Goal: Transaction & Acquisition: Subscribe to service/newsletter

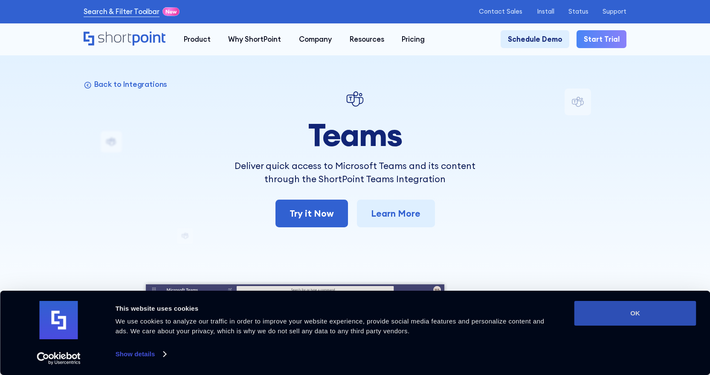
click at [626, 319] on button "OK" at bounding box center [635, 313] width 122 height 25
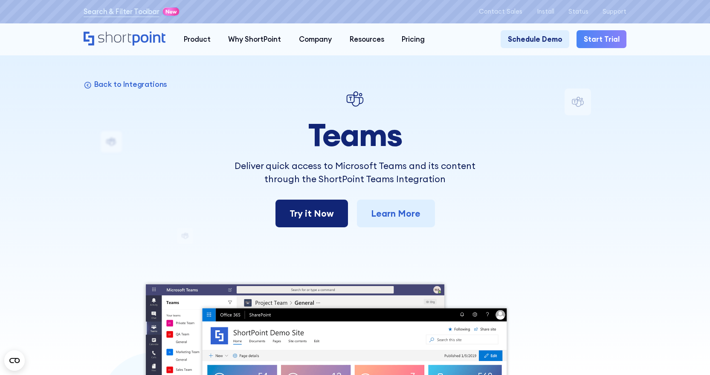
click at [325, 215] on link "Try it Now" at bounding box center [311, 214] width 73 height 28
click at [393, 216] on link "Learn More" at bounding box center [396, 214] width 78 height 28
